Goal: Information Seeking & Learning: Learn about a topic

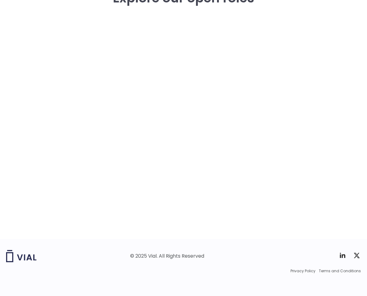
scroll to position [905, 0]
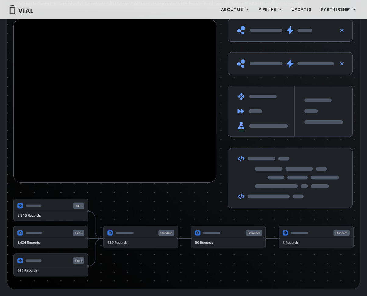
scroll to position [1000, 0]
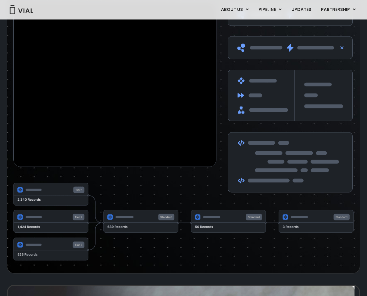
click at [340, 33] on img at bounding box center [290, 98] width 125 height 190
click at [341, 32] on img at bounding box center [290, 98] width 125 height 190
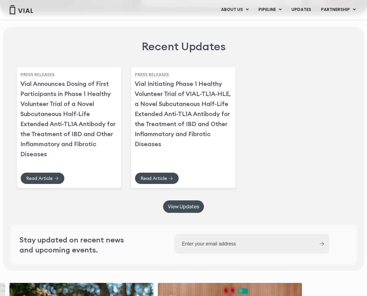
scroll to position [1463, 0]
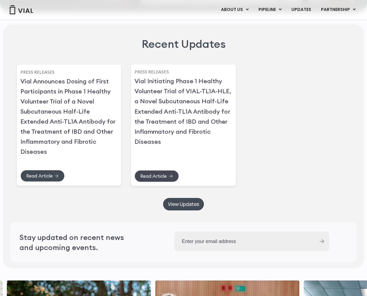
click at [153, 179] on span "Read Article" at bounding box center [154, 176] width 27 height 5
click at [42, 179] on span "Read Article" at bounding box center [39, 176] width 27 height 5
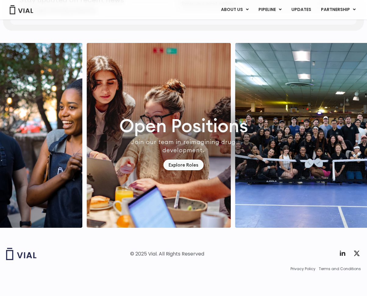
scroll to position [1718, 0]
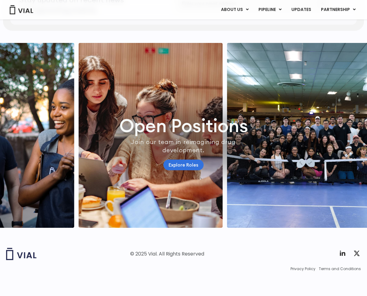
click at [178, 162] on link "Explore Roles" at bounding box center [183, 165] width 40 height 11
click at [181, 161] on link "Explore Roles" at bounding box center [183, 165] width 40 height 11
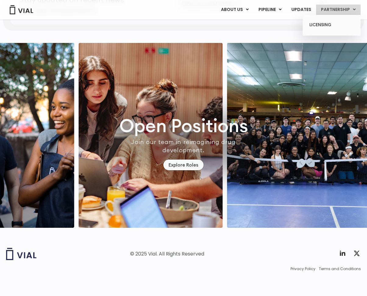
click at [337, 12] on link "PARTNERSHIP" at bounding box center [338, 10] width 44 height 10
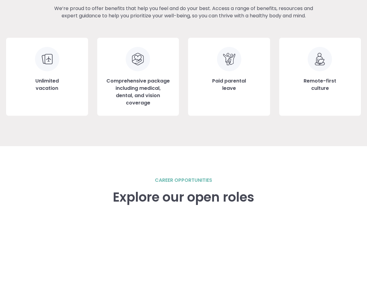
scroll to position [905, 0]
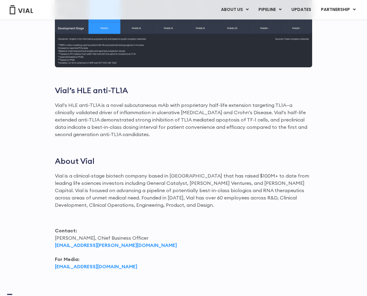
scroll to position [737, 0]
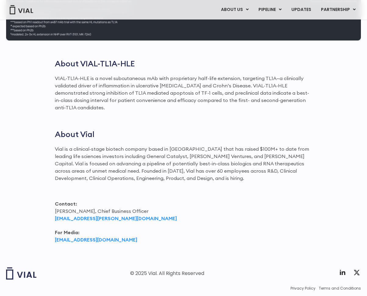
scroll to position [863, 0]
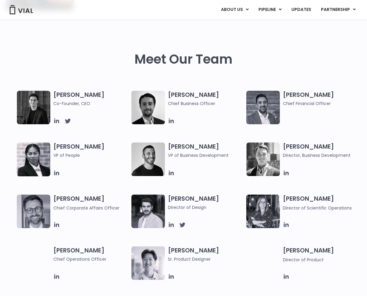
scroll to position [244, 0]
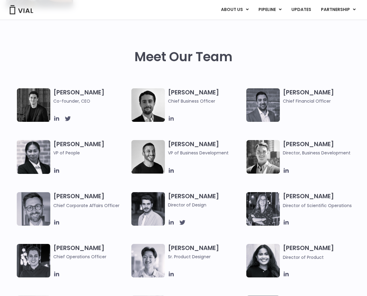
click at [172, 118] on icon at bounding box center [171, 118] width 7 height 7
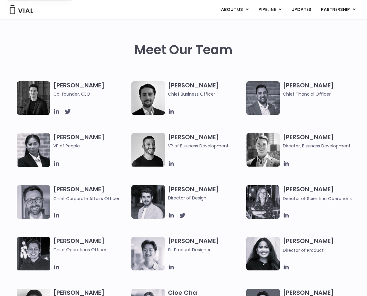
click at [170, 163] on icon at bounding box center [171, 163] width 7 height 7
click at [229, 159] on div "Carlos Naranjo VP of Business Development" at bounding box center [207, 150] width 78 height 34
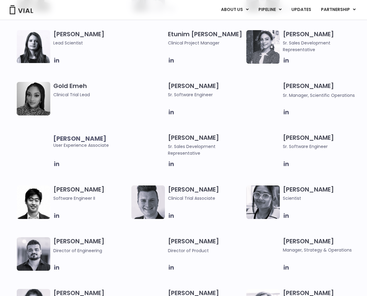
scroll to position [569, 0]
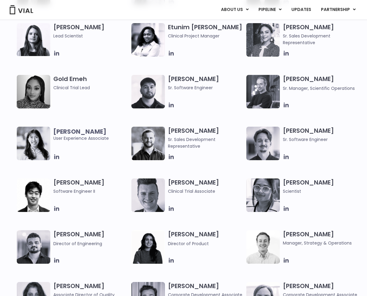
click at [283, 106] on div "Jared Sharp Sr. Manager, Scientific Operations" at bounding box center [303, 92] width 115 height 34
click at [285, 106] on icon at bounding box center [286, 105] width 7 height 7
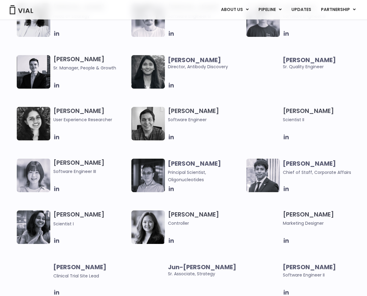
scroll to position [887, 0]
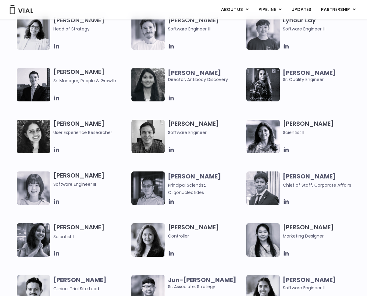
click at [172, 98] on icon at bounding box center [171, 98] width 7 height 7
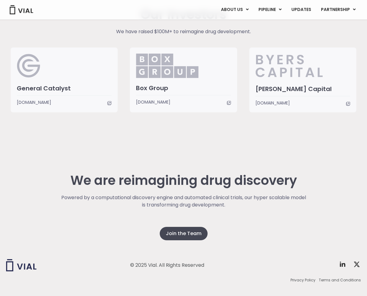
scroll to position [1519, 0]
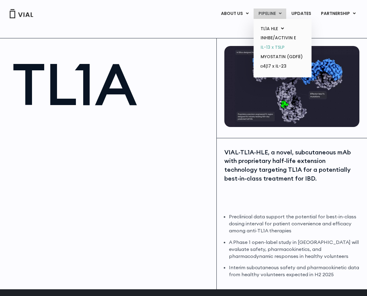
click at [284, 43] on link "IL-13 x TSLP" at bounding box center [282, 47] width 53 height 9
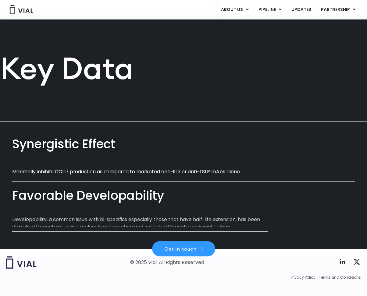
scroll to position [255, 0]
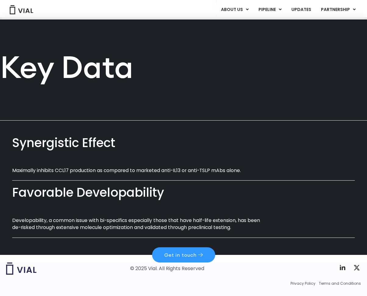
click at [149, 217] on p "Developability, a common issue with bi-specifics especially those that have hal…" at bounding box center [139, 224] width 255 height 14
click at [129, 153] on div "Synergistic Effect Maximally inhibits CCL17 production as compared to marketed …" at bounding box center [183, 158] width 343 height 32
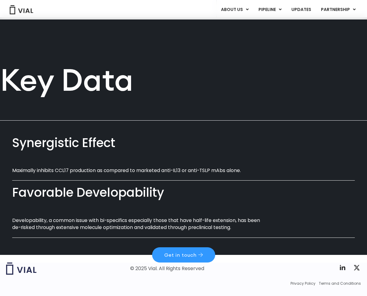
scroll to position [0, 0]
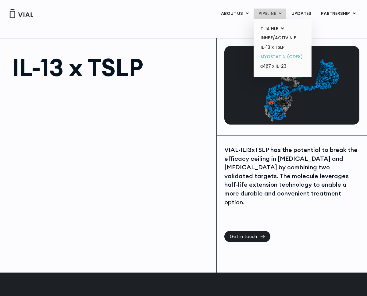
click at [274, 57] on link "MYOSTATIN (GDF8)" at bounding box center [282, 56] width 53 height 9
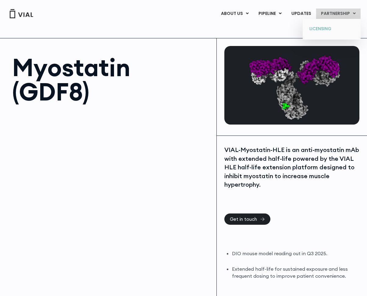
click at [326, 28] on link "LICENSING" at bounding box center [331, 29] width 53 height 10
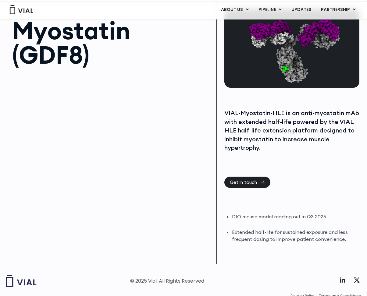
scroll to position [64, 0]
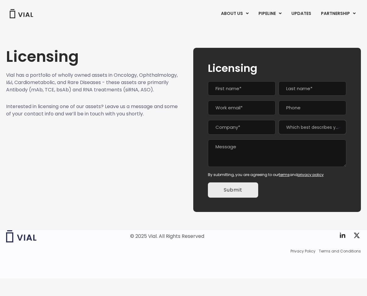
click at [17, 15] on img at bounding box center [21, 13] width 24 height 9
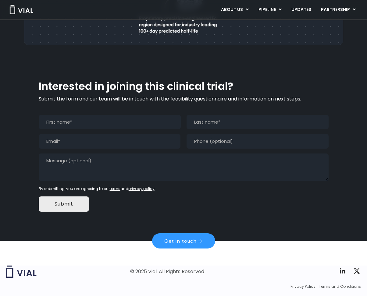
scroll to position [541, 0]
